Goal: Information Seeking & Learning: Learn about a topic

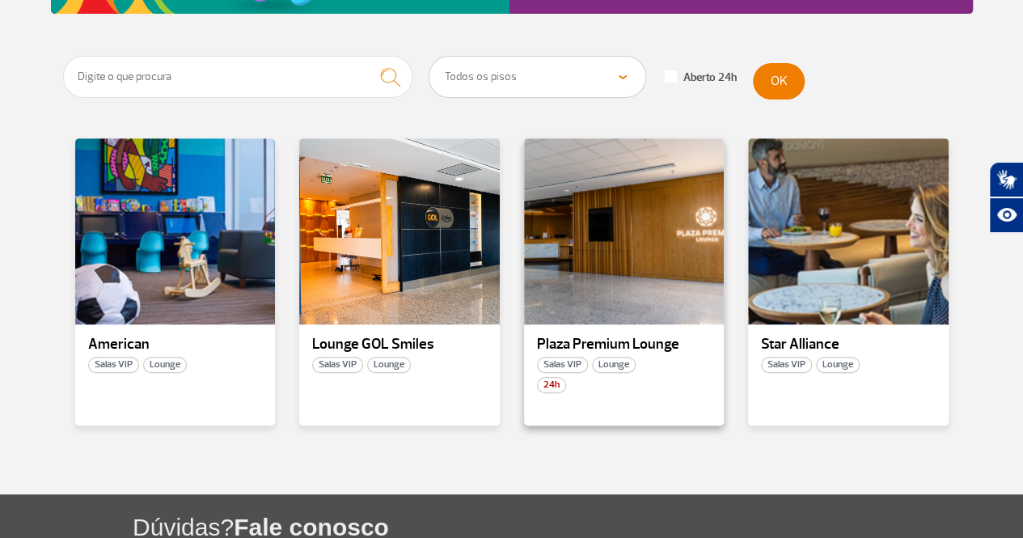
scroll to position [243, 0]
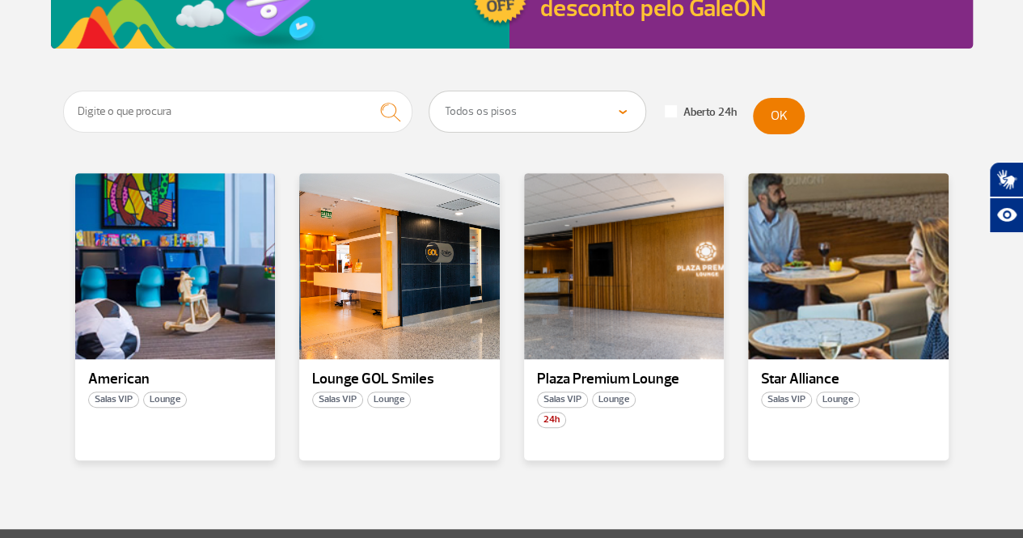
drag, startPoint x: 411, startPoint y: 375, endPoint x: 551, endPoint y: 512, distance: 196.1
click at [551, 512] on section "Todos os pisos Área Pública (antes do Raio-X) Desembarque Área Pública Desembar…" at bounding box center [511, 310] width 1023 height 438
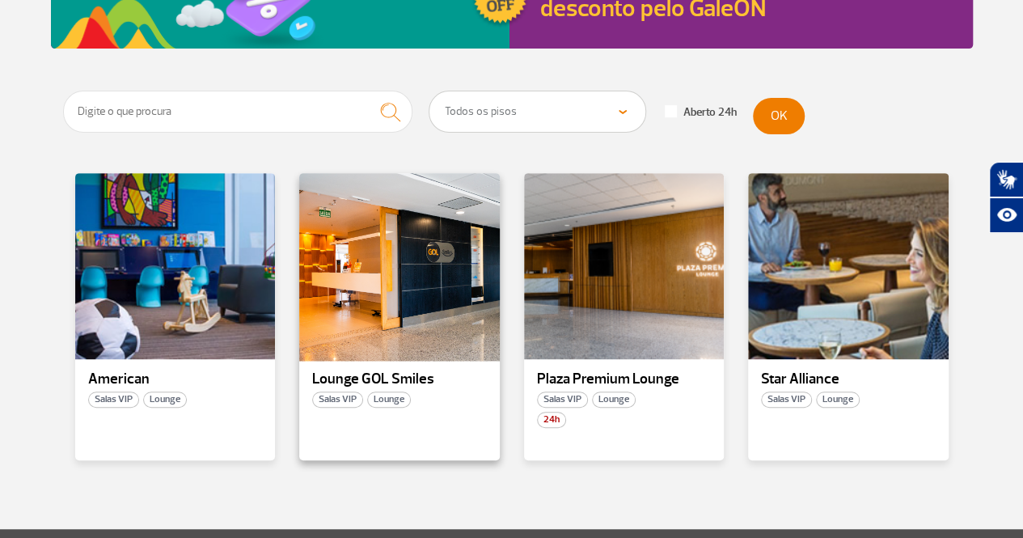
click at [401, 287] on div at bounding box center [400, 266] width 204 height 190
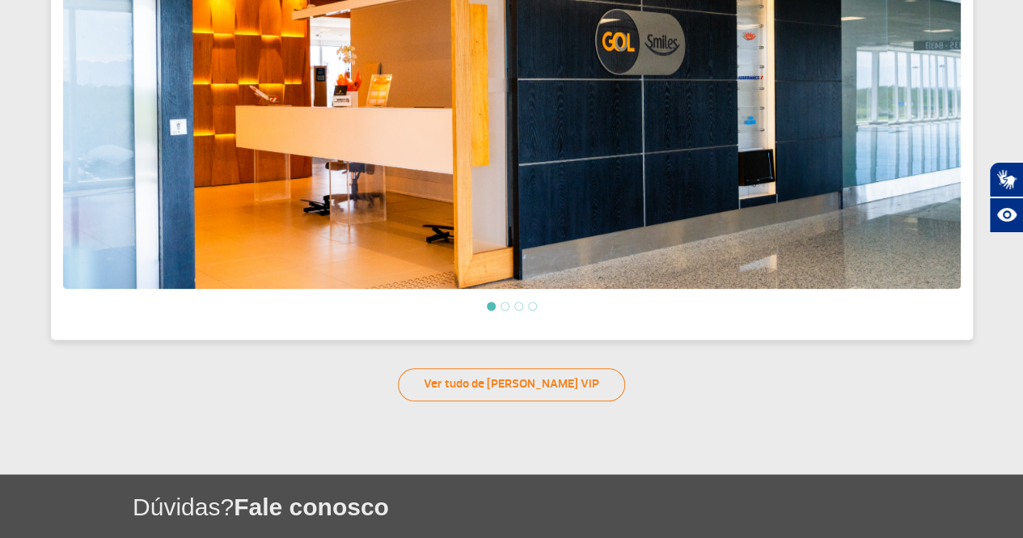
scroll to position [778, 0]
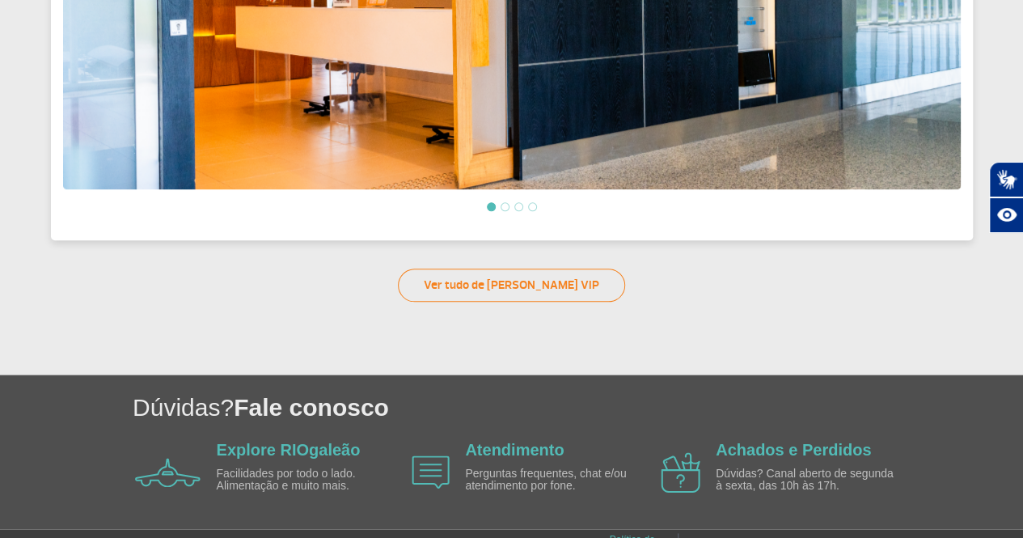
click at [504, 202] on li at bounding box center [504, 206] width 9 height 9
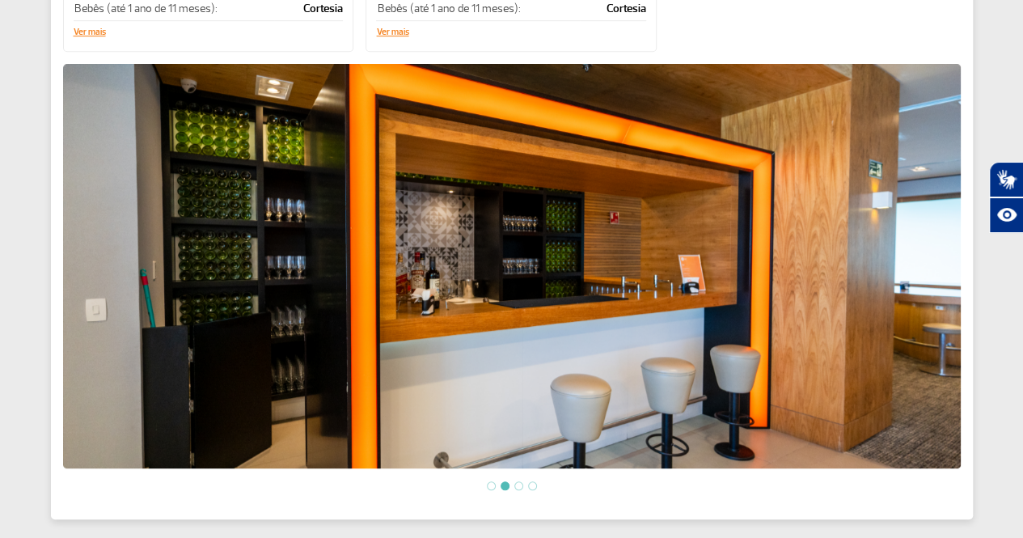
scroll to position [501, 0]
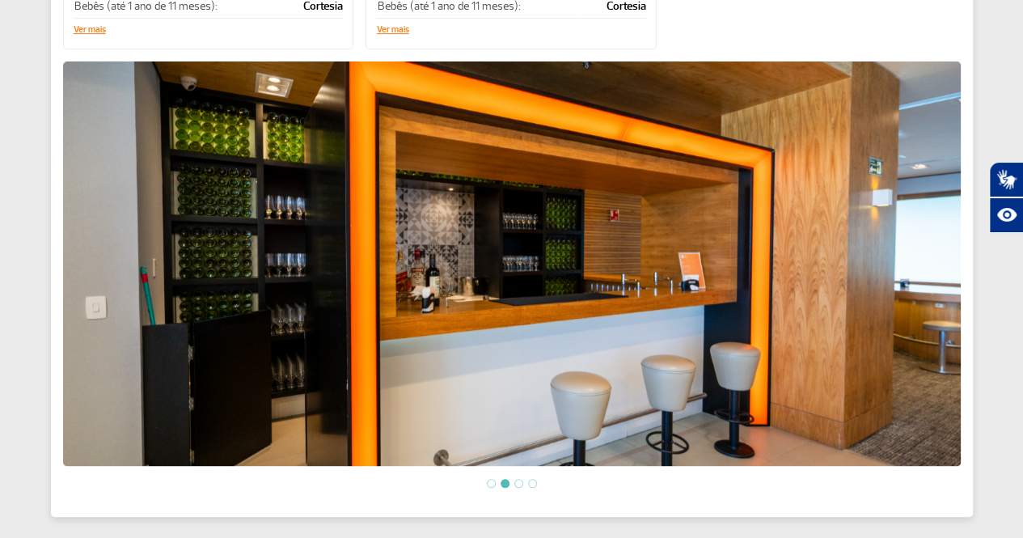
click at [518, 479] on li at bounding box center [518, 483] width 9 height 9
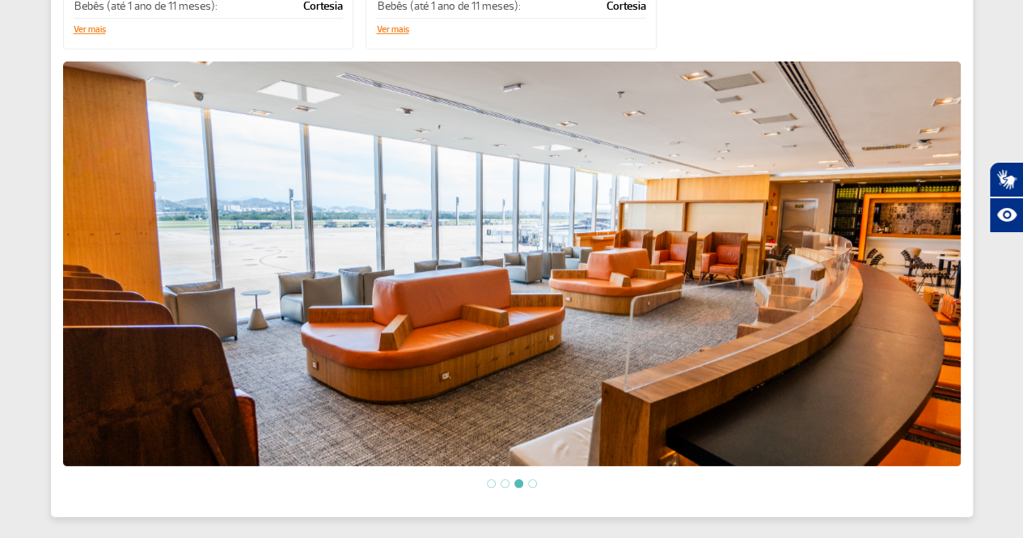
click at [530, 479] on li at bounding box center [532, 483] width 9 height 9
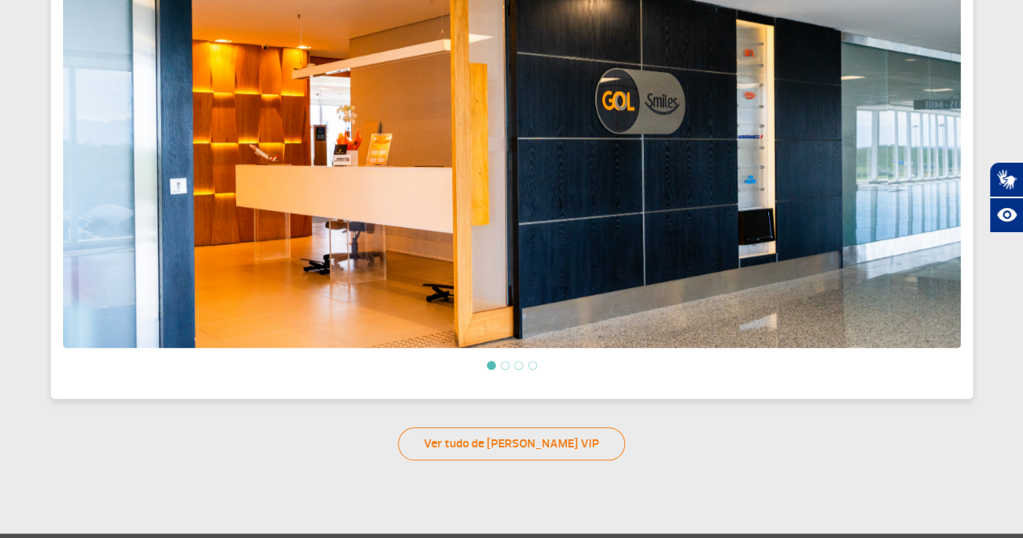
scroll to position [579, 0]
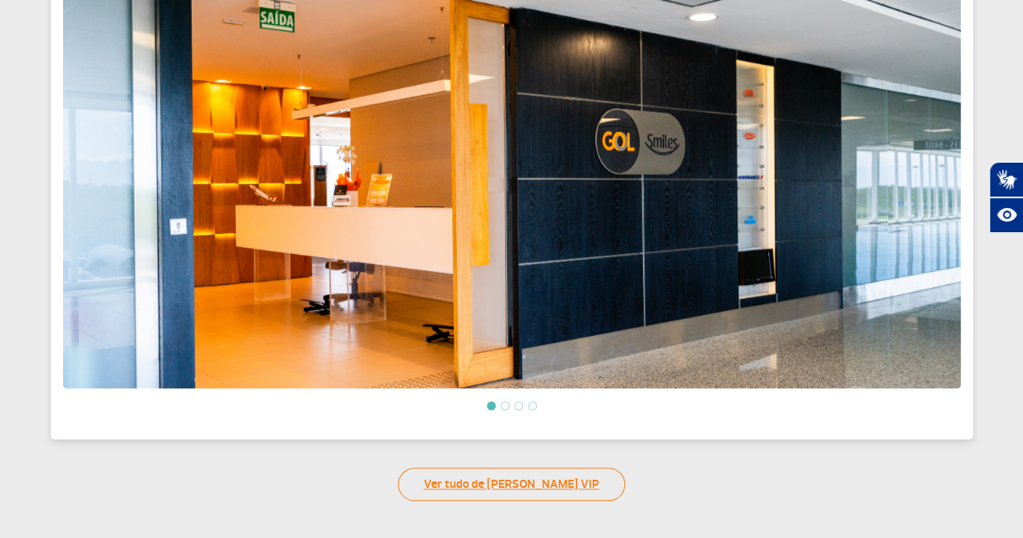
click at [479, 478] on link "Ver tudo de [PERSON_NAME] VIP" at bounding box center [511, 483] width 227 height 33
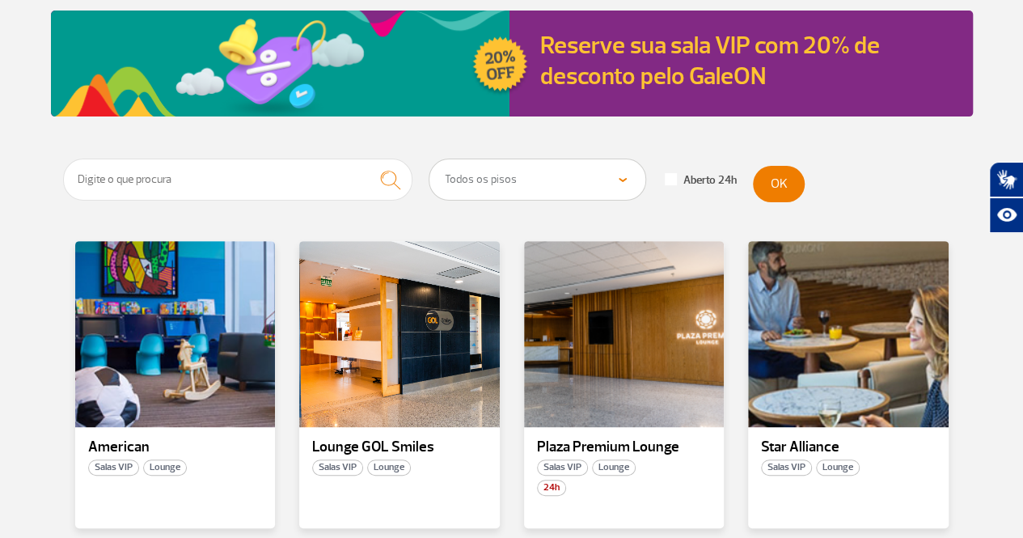
scroll to position [162, 0]
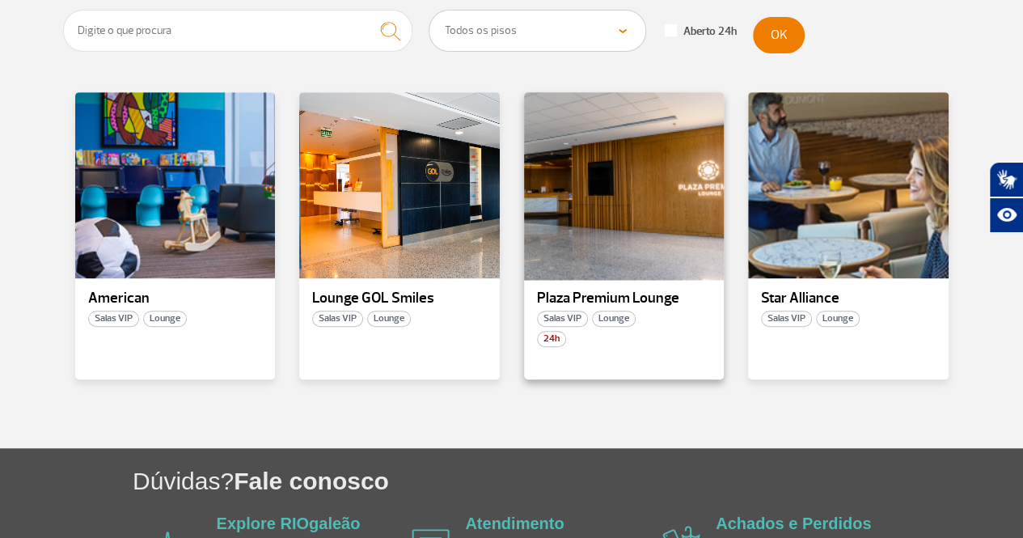
click at [611, 234] on div at bounding box center [623, 186] width 204 height 190
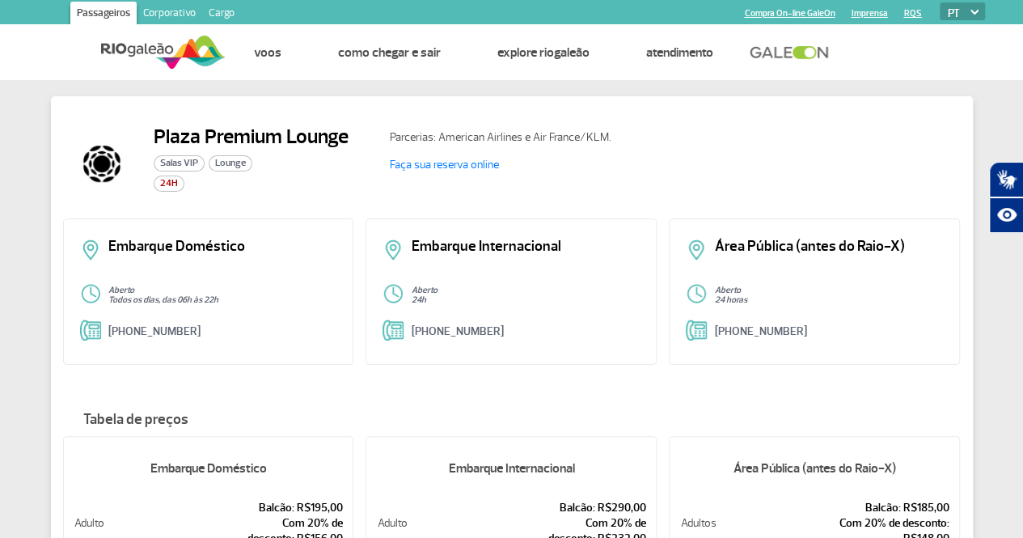
click at [423, 124] on div "Parcerias: American Airlines e Air France/KLM. Faça sua reserva online" at bounding box center [669, 163] width 584 height 78
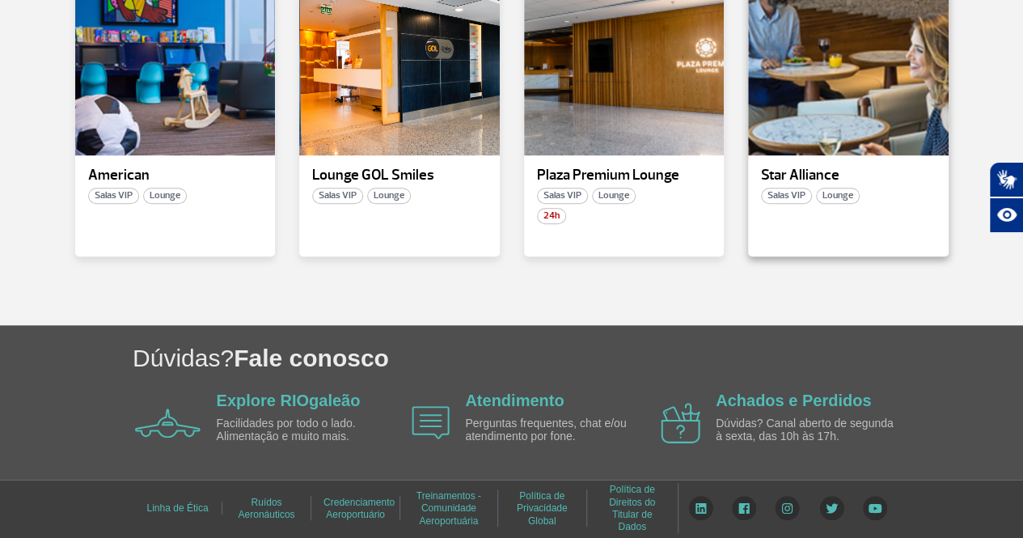
scroll to position [204, 0]
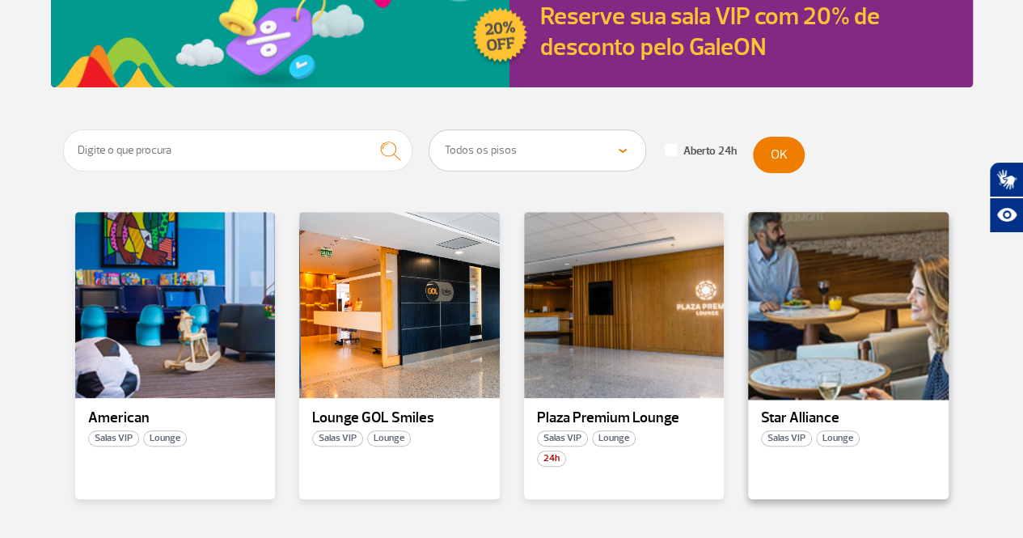
click at [815, 358] on div at bounding box center [848, 305] width 204 height 190
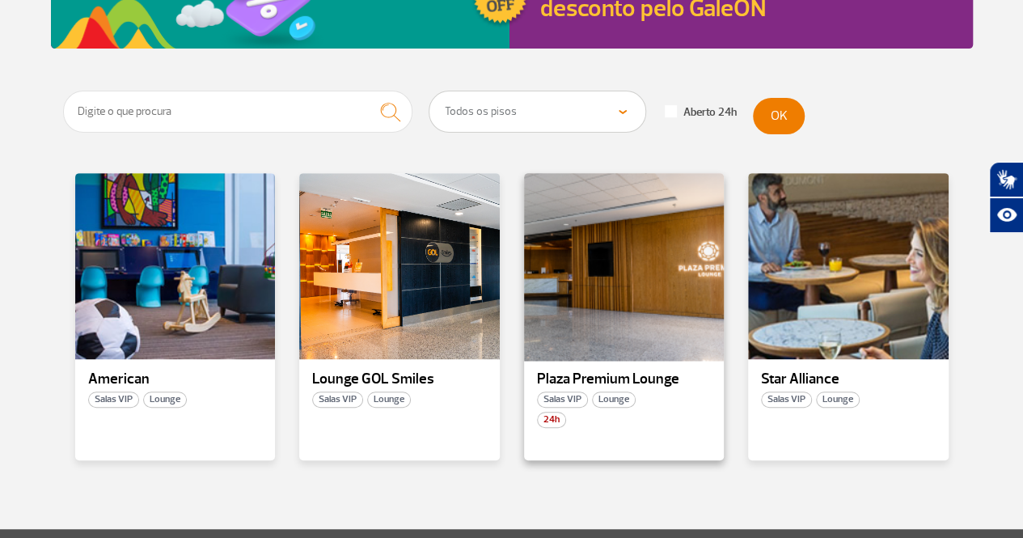
click at [634, 277] on div at bounding box center [623, 266] width 204 height 190
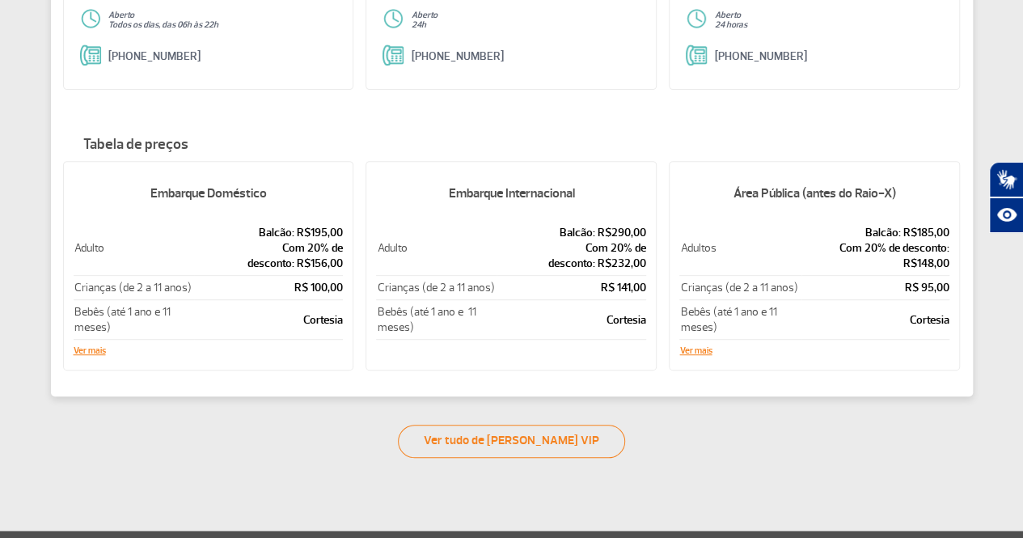
click at [299, 289] on p "R$ 100,00" at bounding box center [269, 287] width 148 height 15
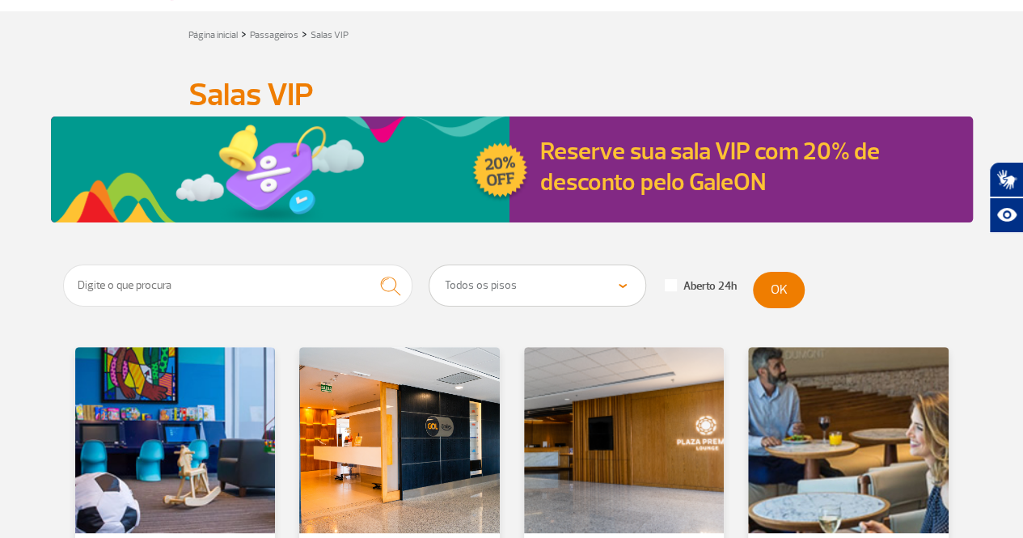
scroll to position [243, 0]
